Goal: Transaction & Acquisition: Subscribe to service/newsletter

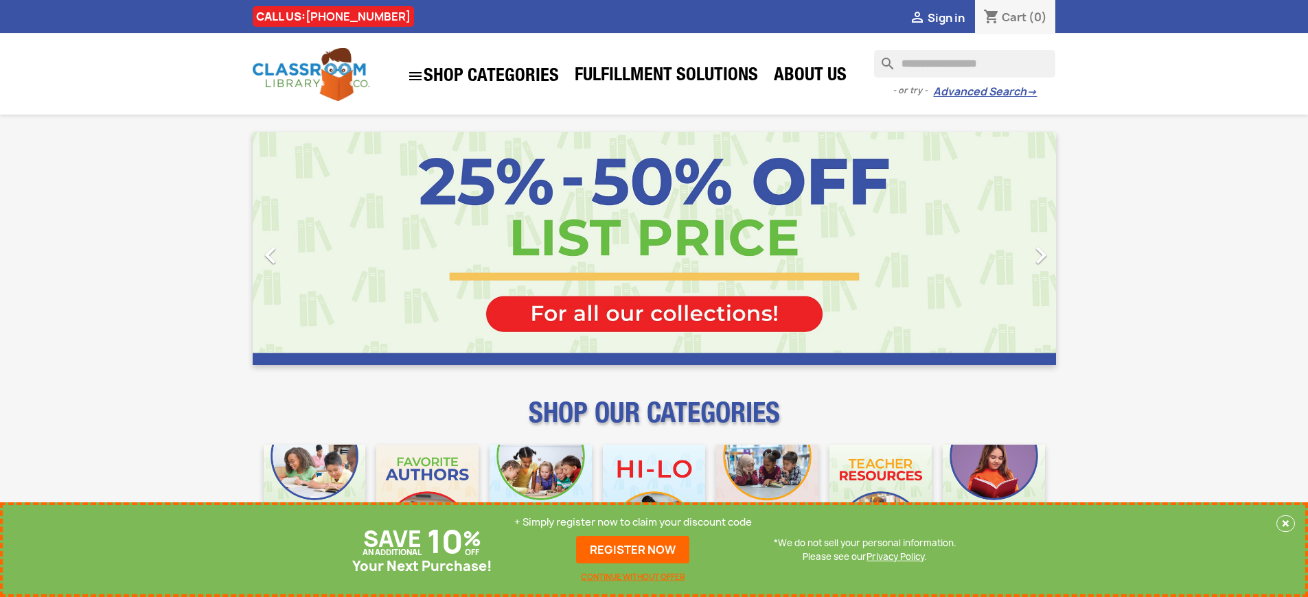
click at [633, 529] on p "+ Simply register now to claim your discount code" at bounding box center [632, 522] width 237 height 14
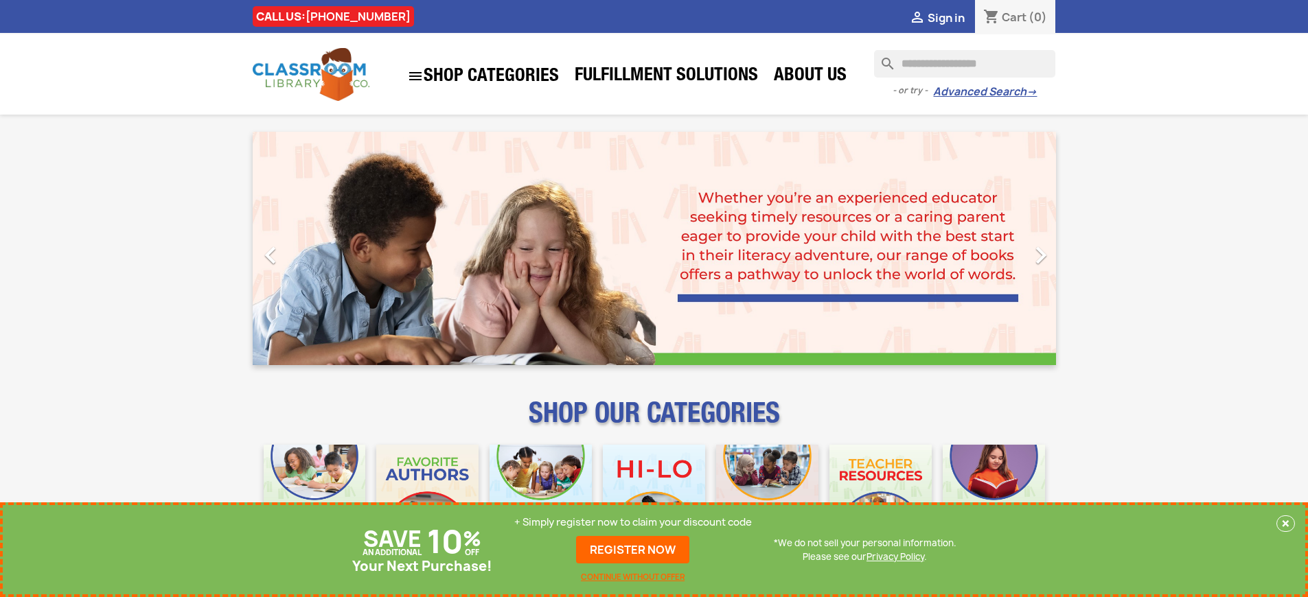
click at [633, 522] on p "+ Simply register now to claim your discount code" at bounding box center [632, 522] width 237 height 14
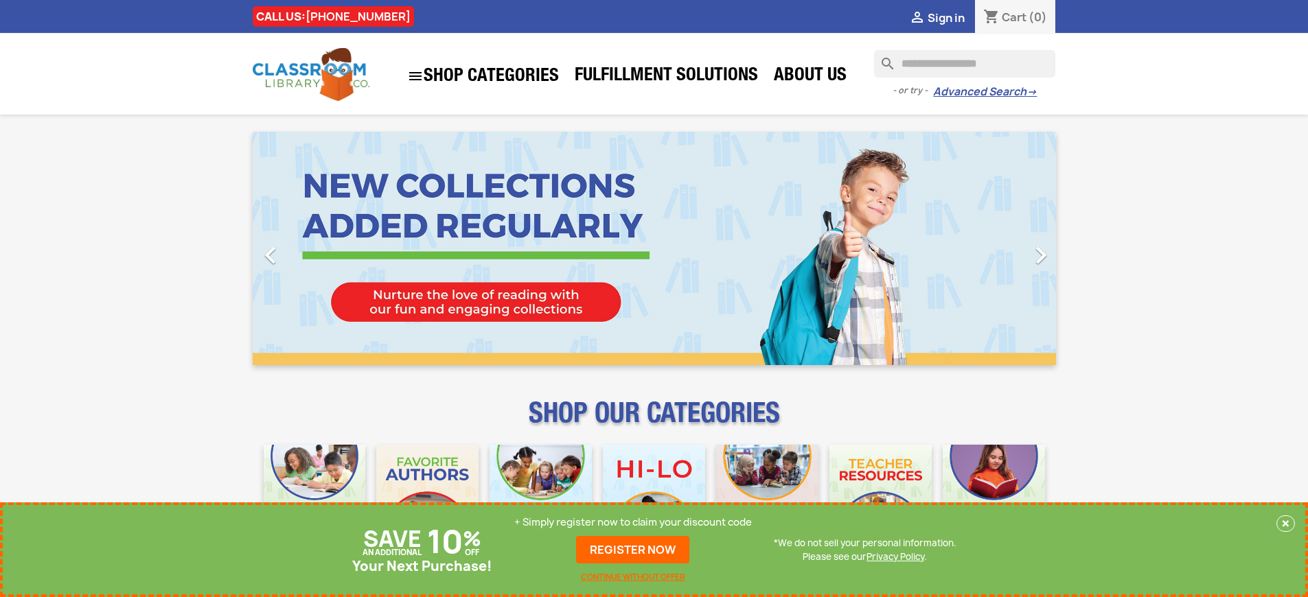
click at [633, 522] on p "+ Simply register now to claim your discount code" at bounding box center [632, 522] width 237 height 14
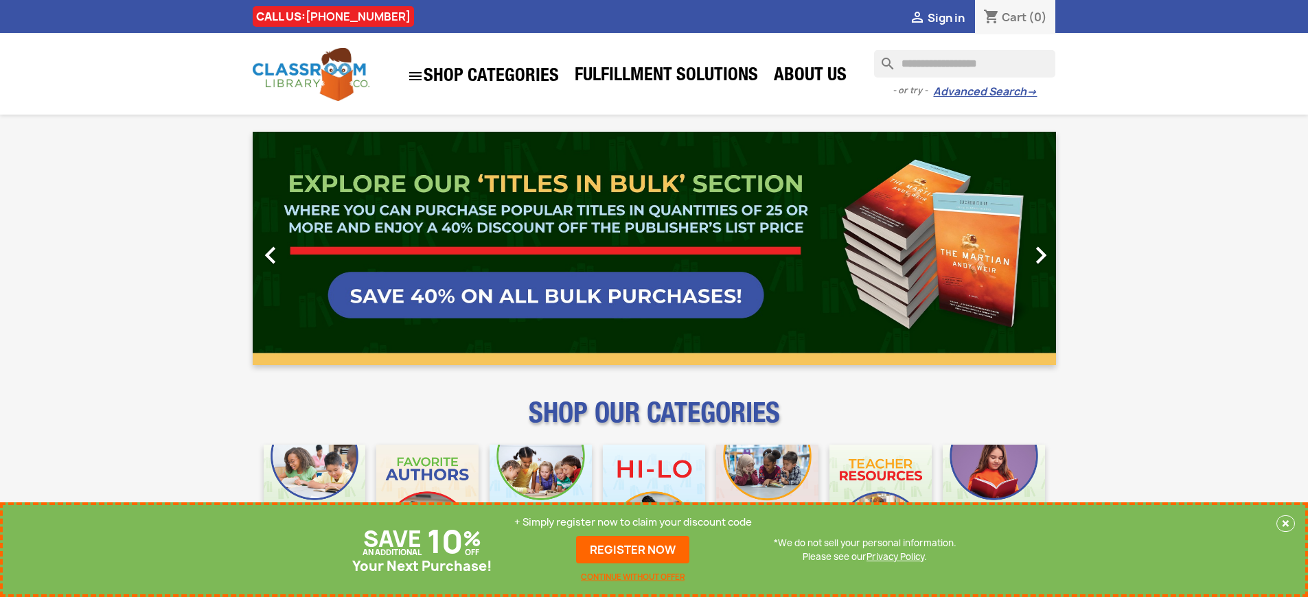
click at [633, 522] on p "+ Simply register now to claim your discount code" at bounding box center [632, 522] width 237 height 14
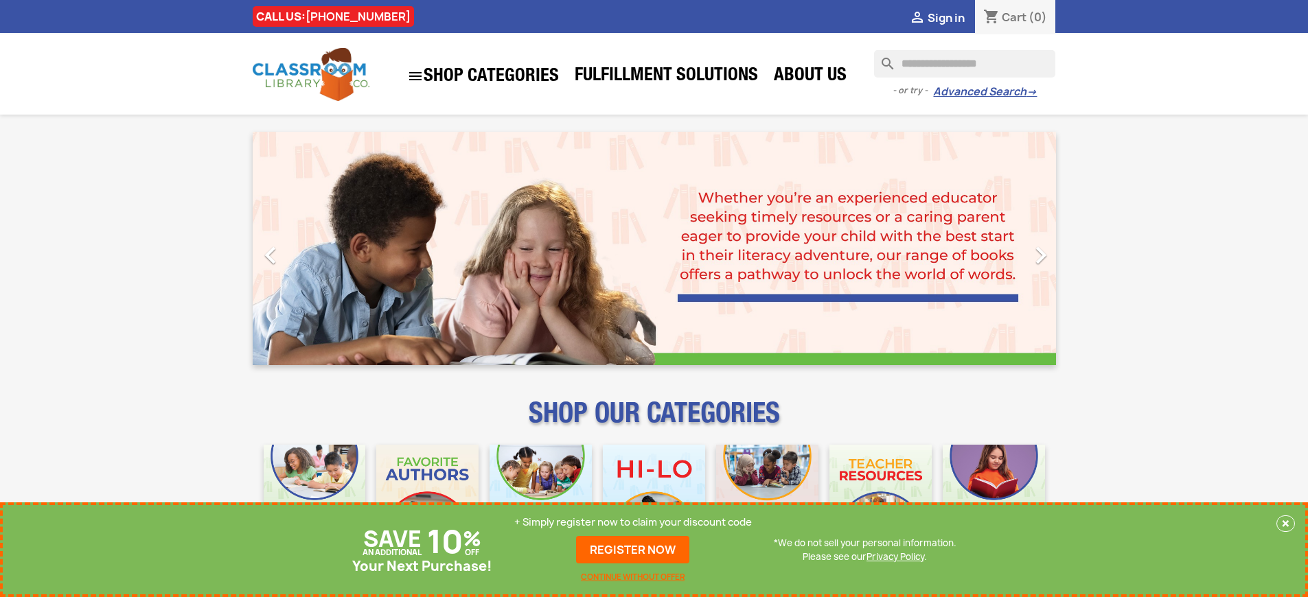
click at [633, 522] on p "+ Simply register now to claim your discount code" at bounding box center [632, 522] width 237 height 14
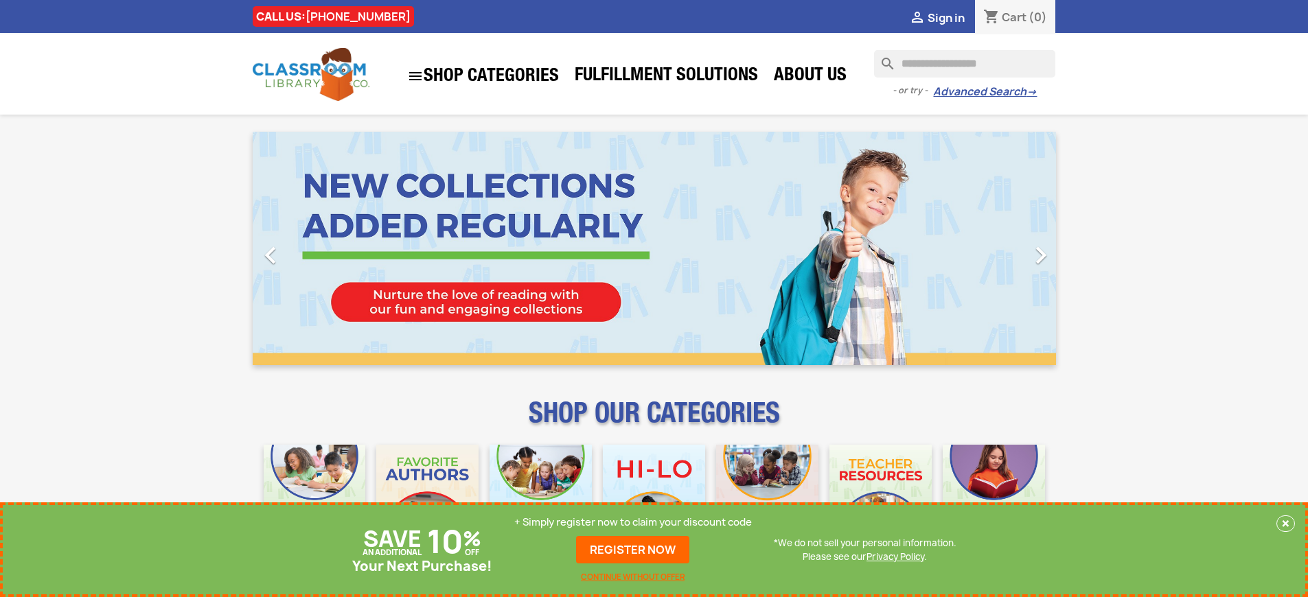
click at [633, 522] on p "+ Simply register now to claim your discount code" at bounding box center [632, 522] width 237 height 14
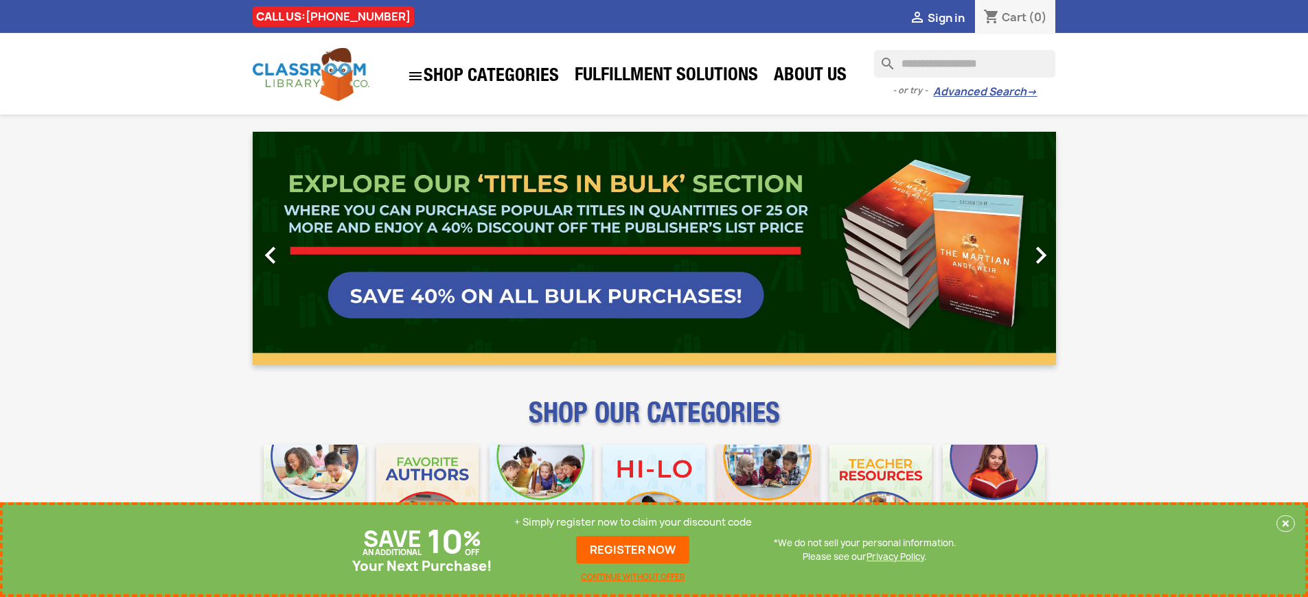
click at [633, 522] on p "+ Simply register now to claim your discount code" at bounding box center [632, 522] width 237 height 14
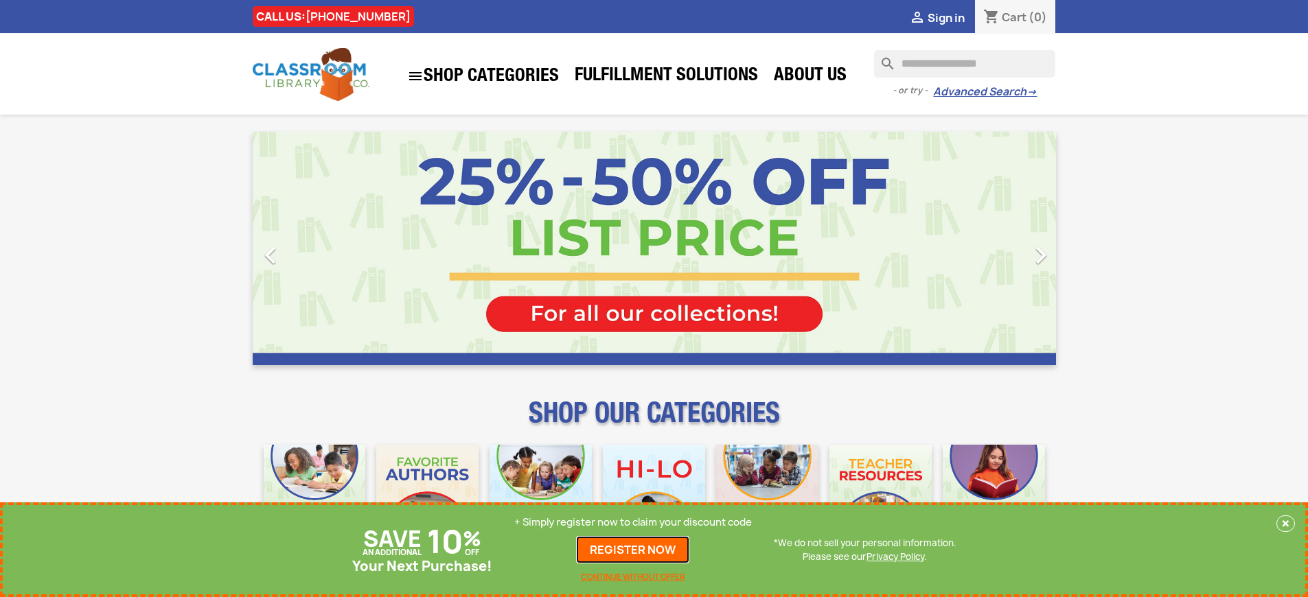
click at [633, 550] on link "REGISTER NOW" at bounding box center [632, 549] width 113 height 27
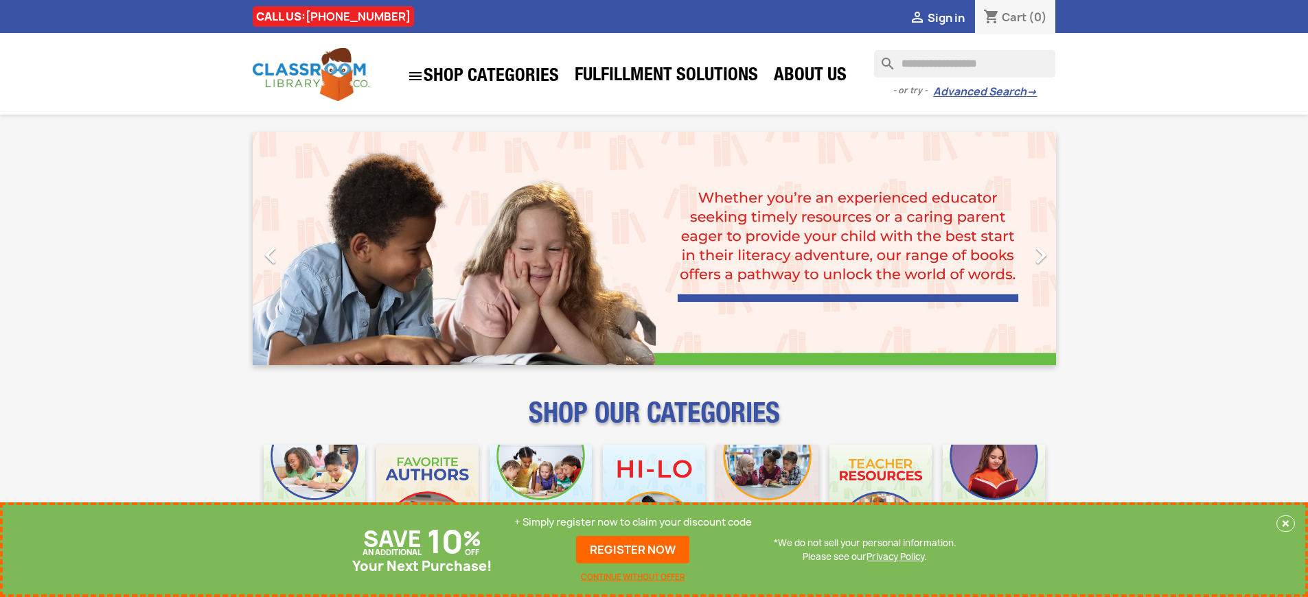
click at [633, 522] on p "+ Simply register now to claim your discount code" at bounding box center [632, 522] width 237 height 14
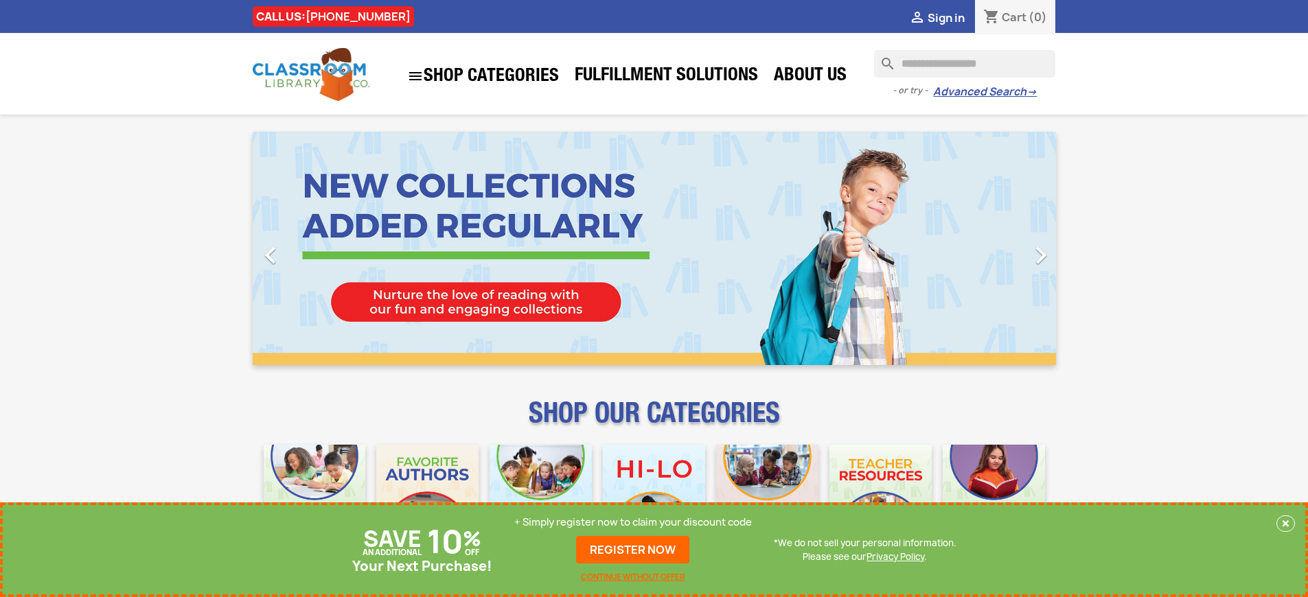
click at [633, 522] on p "+ Simply register now to claim your discount code" at bounding box center [632, 522] width 237 height 14
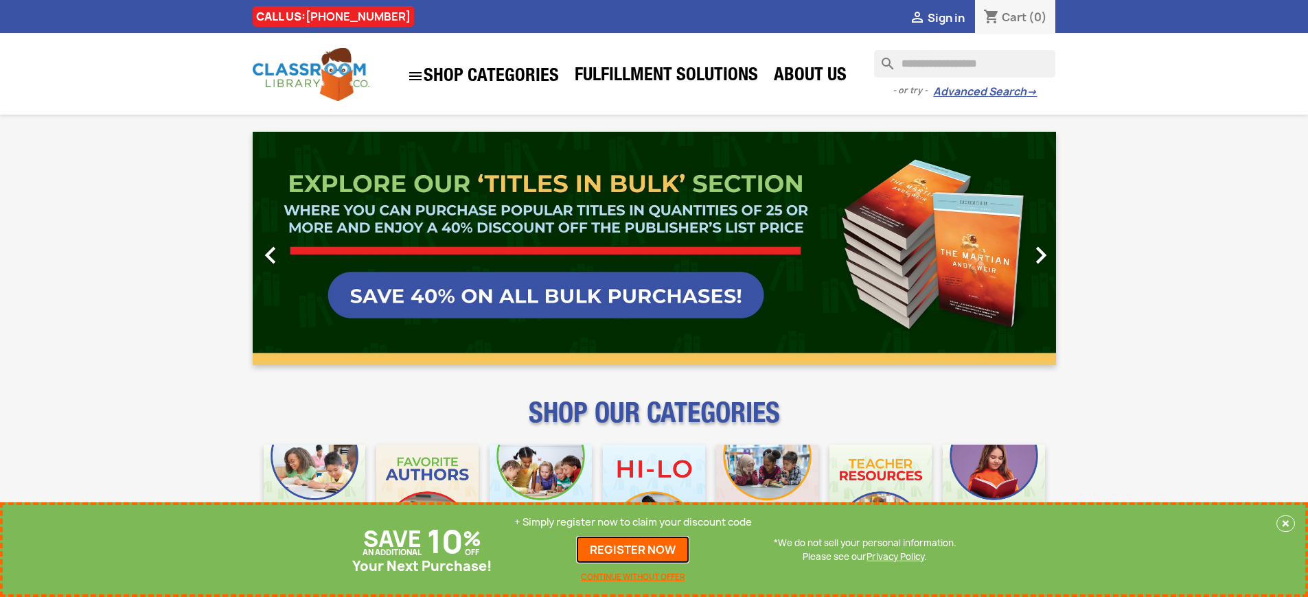
click at [633, 550] on link "REGISTER NOW" at bounding box center [632, 549] width 113 height 27
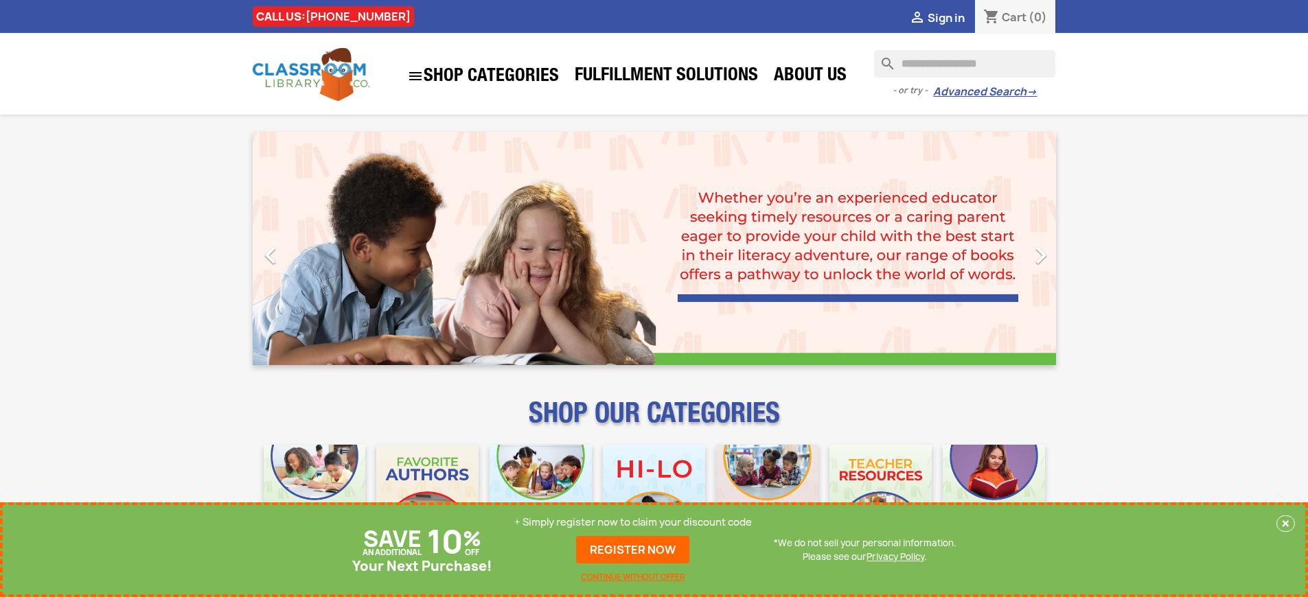
click at [633, 522] on p "+ Simply register now to claim your discount code" at bounding box center [632, 522] width 237 height 14
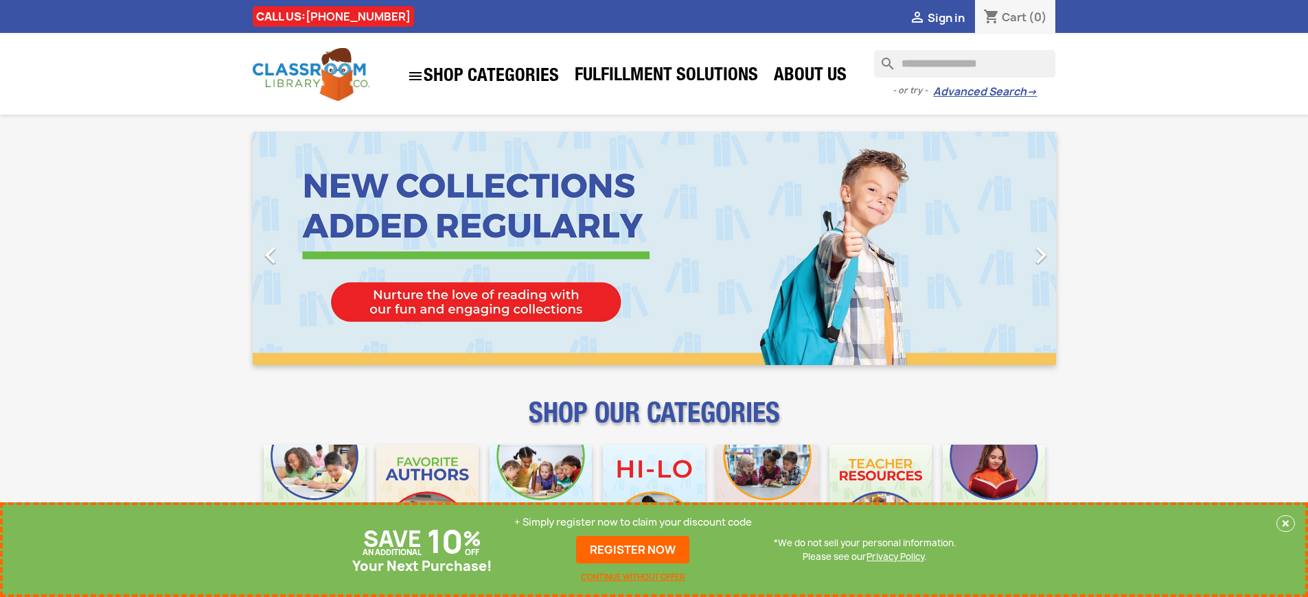
click at [633, 522] on p "+ Simply register now to claim your discount code" at bounding box center [632, 522] width 237 height 14
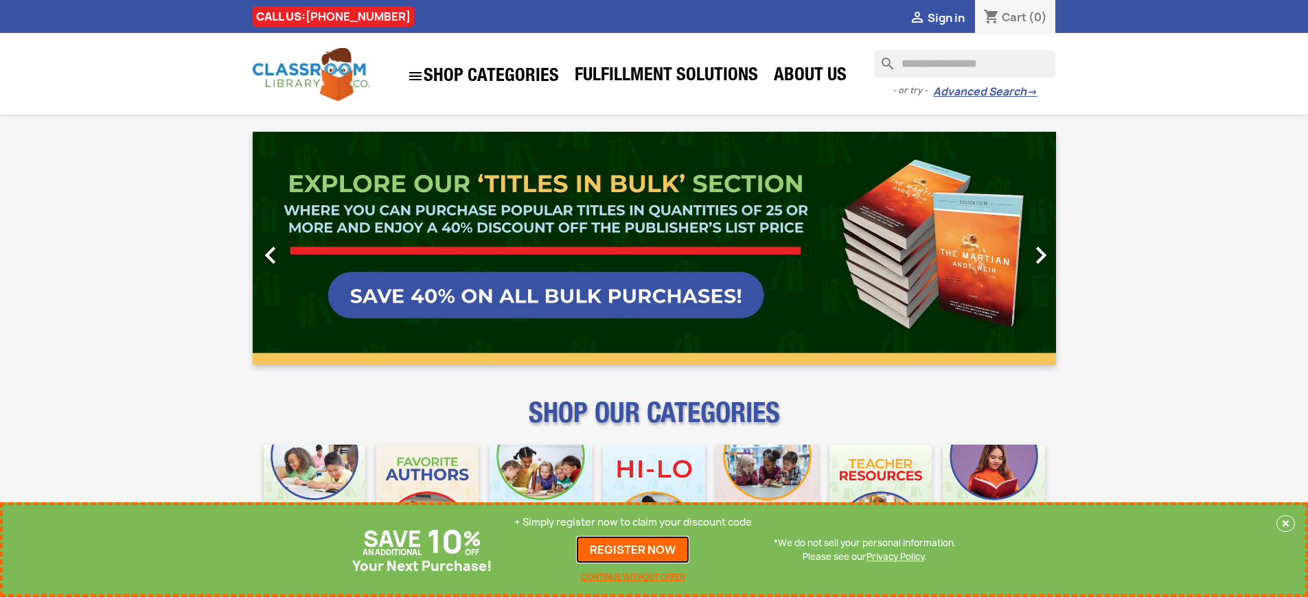
click at [633, 550] on link "REGISTER NOW" at bounding box center [632, 549] width 113 height 27
